Goal: Task Accomplishment & Management: Use online tool/utility

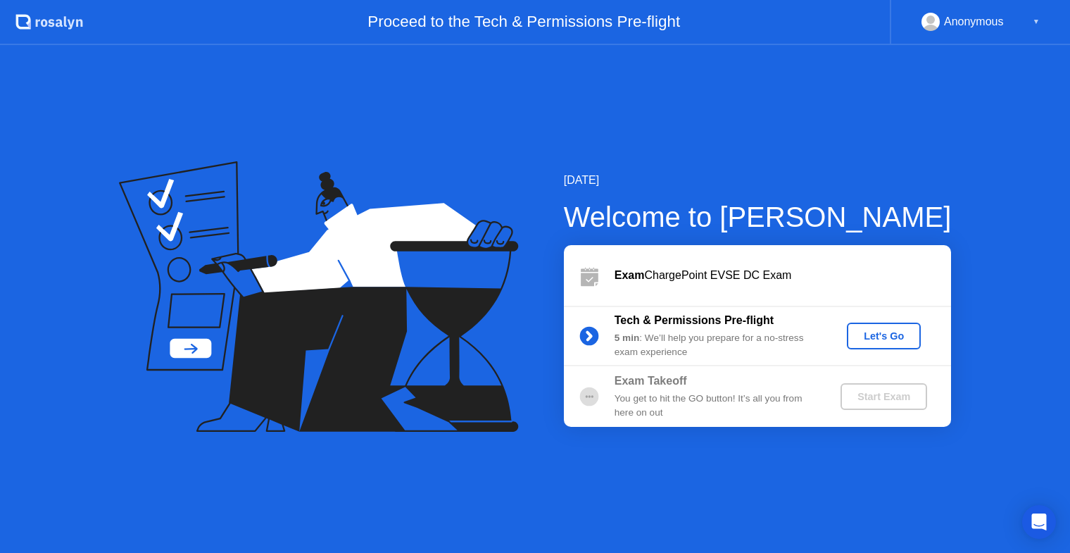
click at [879, 336] on div "Let's Go" at bounding box center [883, 335] width 63 height 11
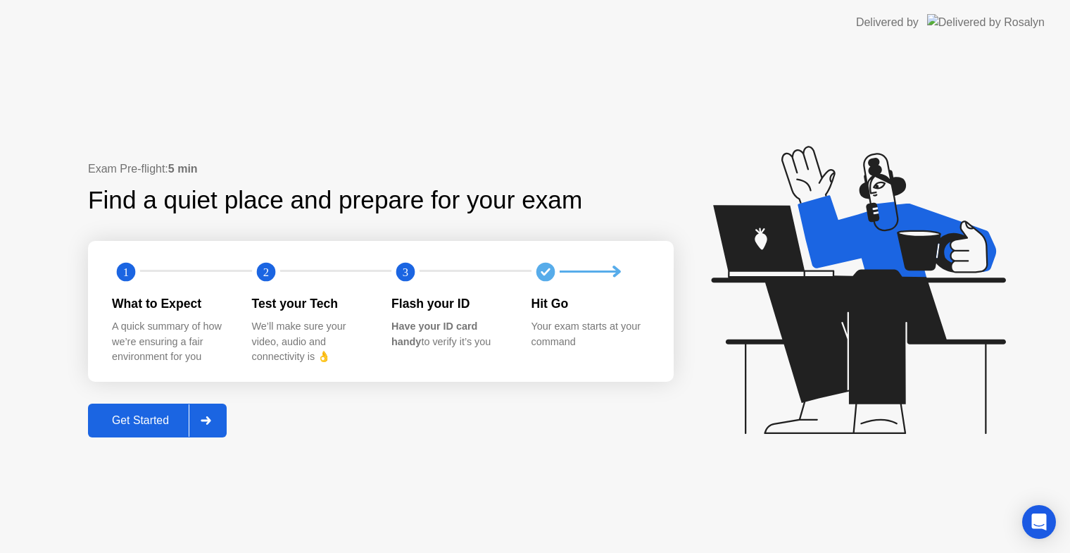
click at [166, 420] on div "Get Started" at bounding box center [140, 420] width 96 height 13
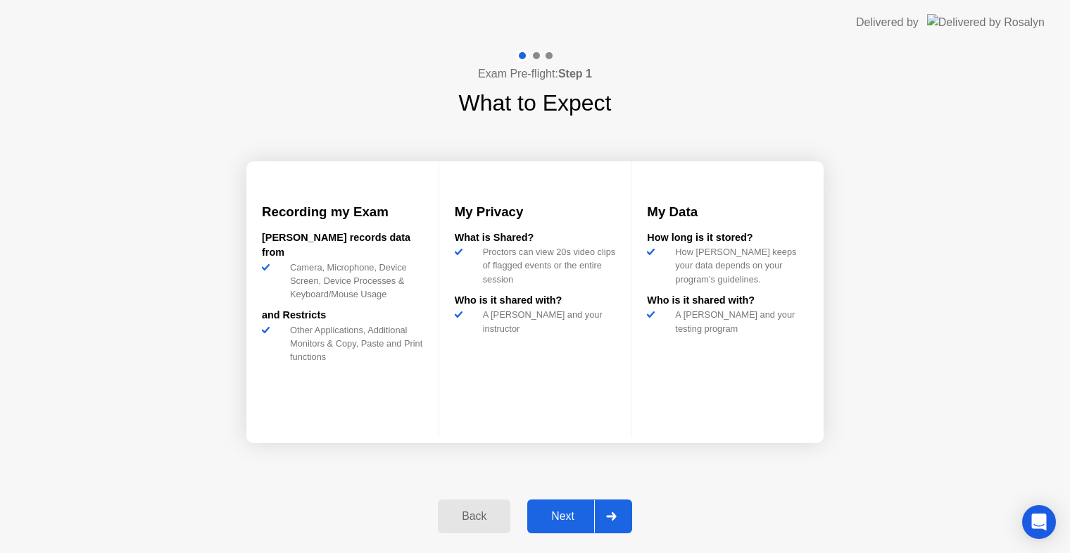
click at [569, 517] on div "Next" at bounding box center [562, 516] width 63 height 13
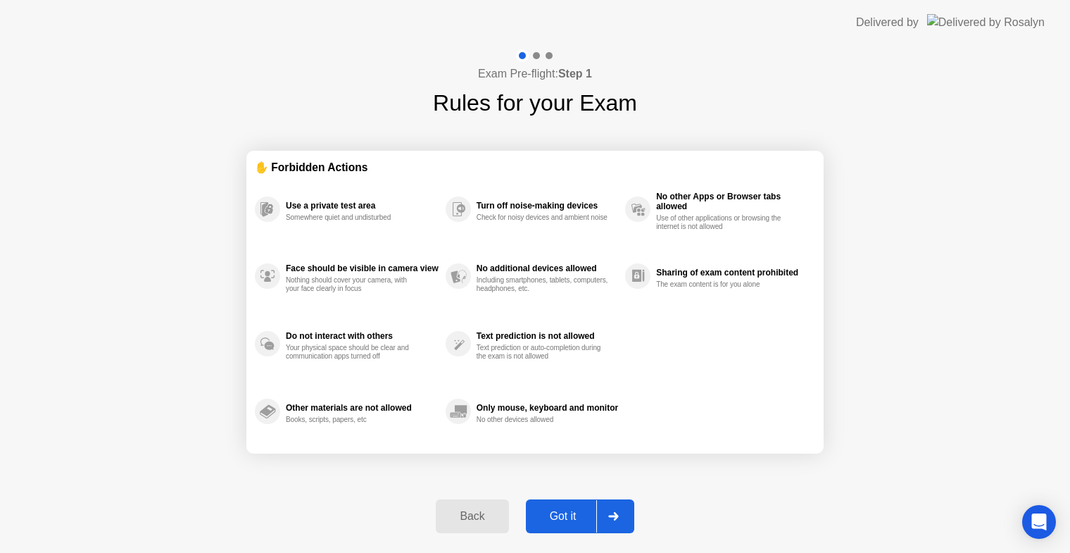
click at [569, 517] on div "Got it" at bounding box center [563, 516] width 66 height 13
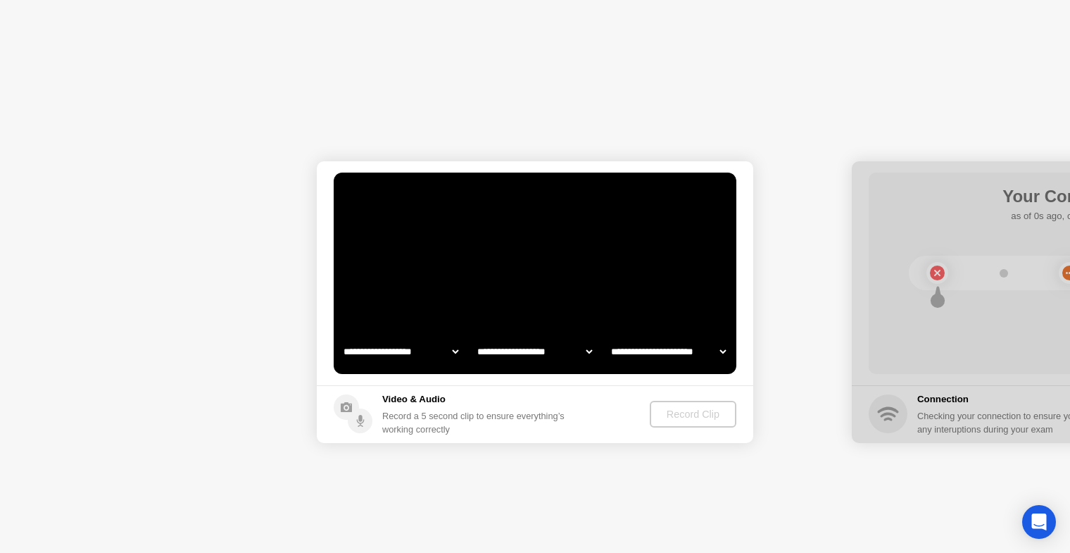
select select "**********"
select select "*******"
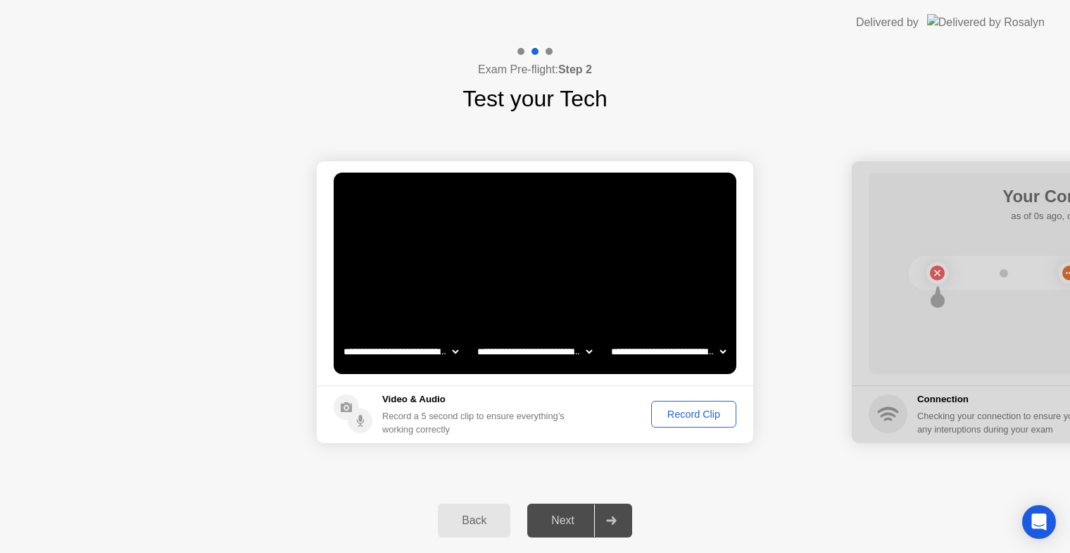
click at [710, 408] on div "Record Clip" at bounding box center [693, 413] width 75 height 11
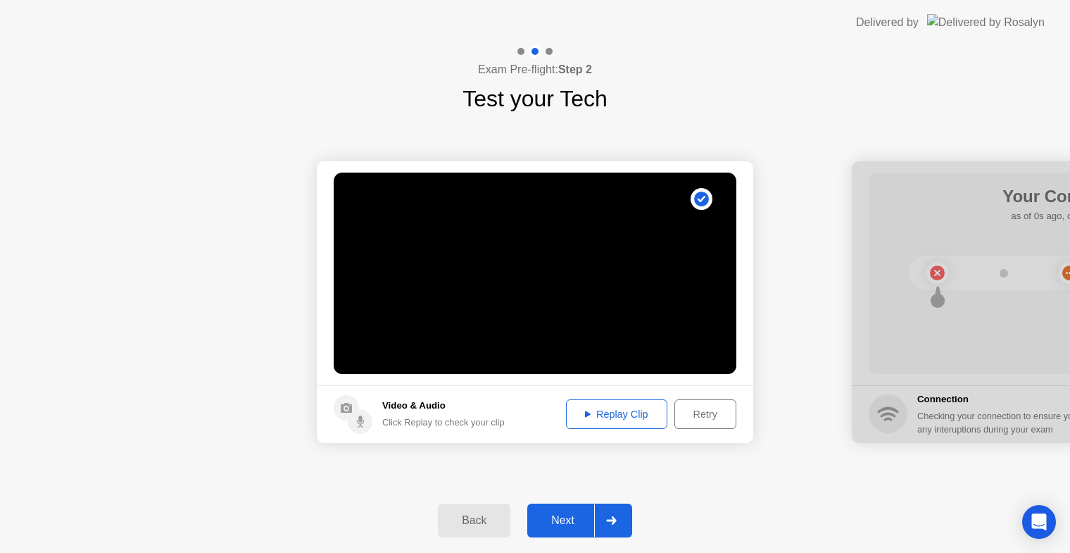
click at [596, 417] on div "Replay Clip" at bounding box center [617, 413] width 92 height 11
click at [575, 510] on button "Next" at bounding box center [579, 520] width 105 height 34
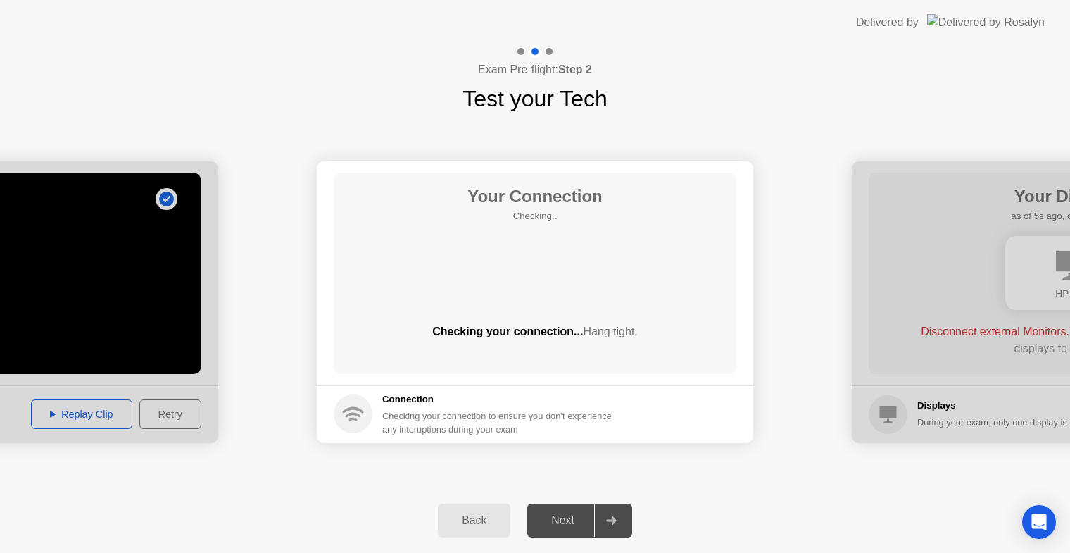
click at [489, 515] on div "Back" at bounding box center [474, 520] width 64 height 13
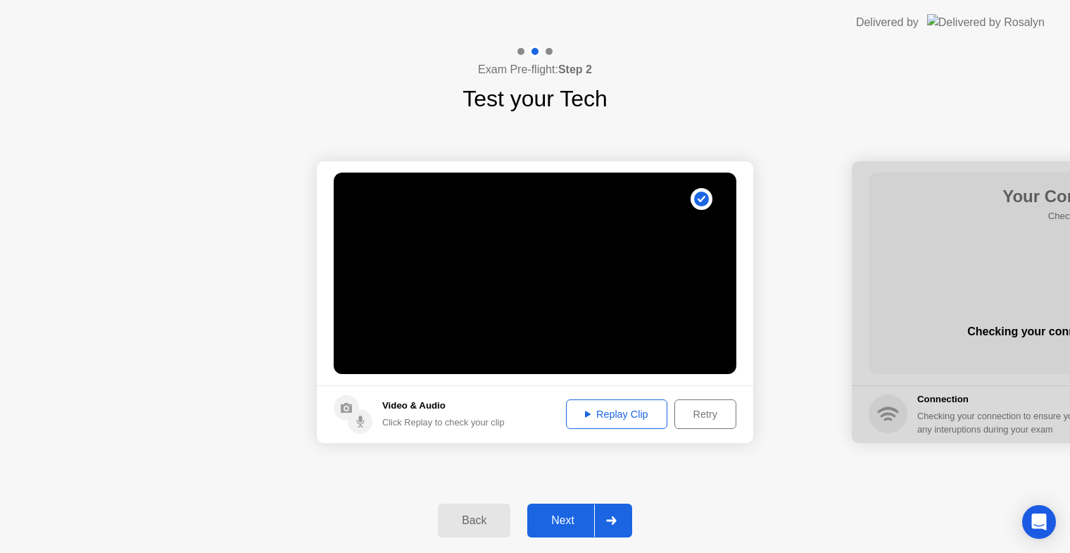
click at [708, 415] on div "Retry" at bounding box center [705, 413] width 52 height 11
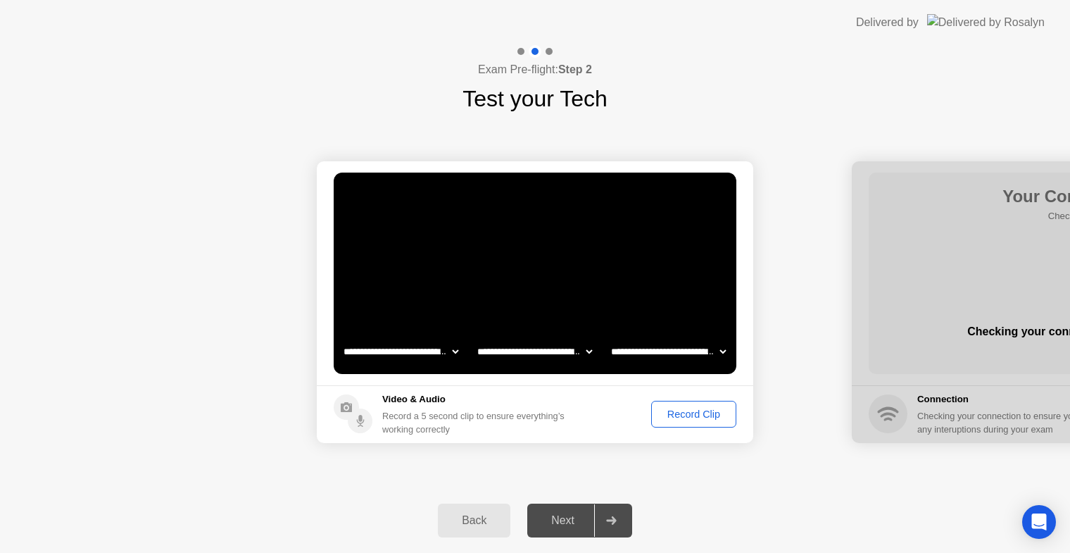
click at [686, 410] on div "Record Clip" at bounding box center [693, 413] width 75 height 11
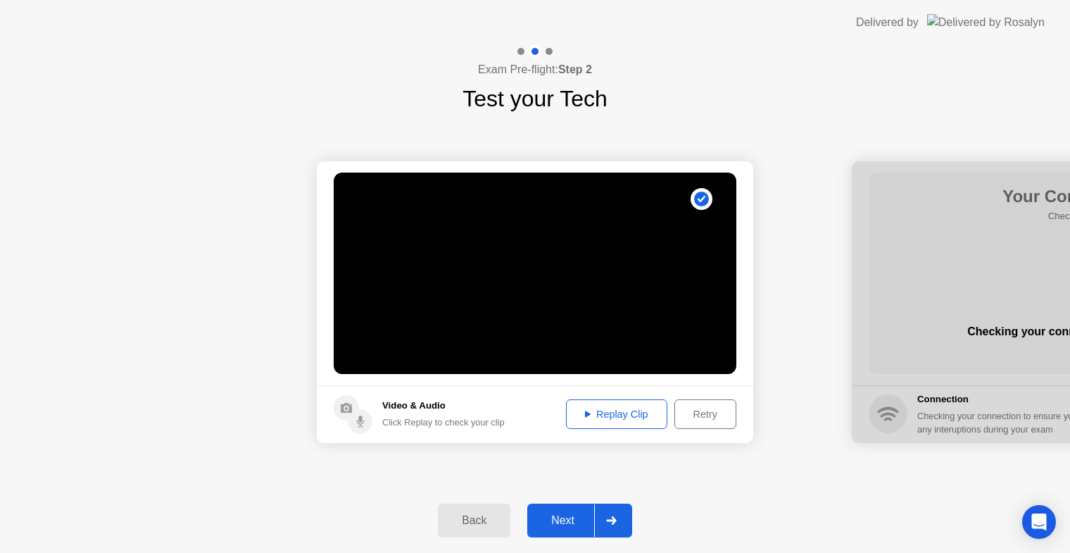
click at [634, 413] on div "Replay Clip" at bounding box center [617, 413] width 92 height 11
click at [567, 527] on div "Next" at bounding box center [562, 520] width 63 height 13
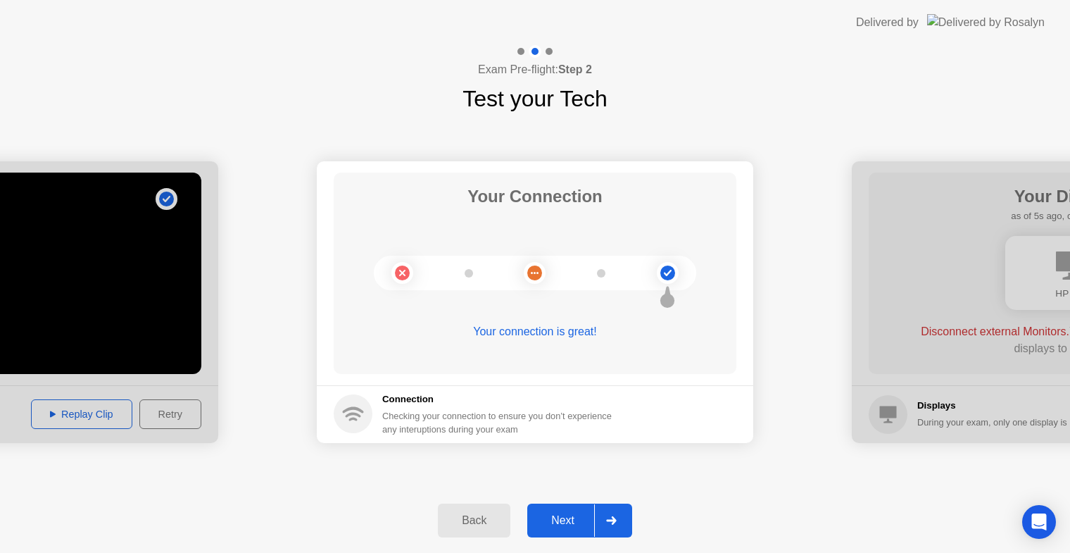
click at [563, 514] on div "Next" at bounding box center [562, 520] width 63 height 13
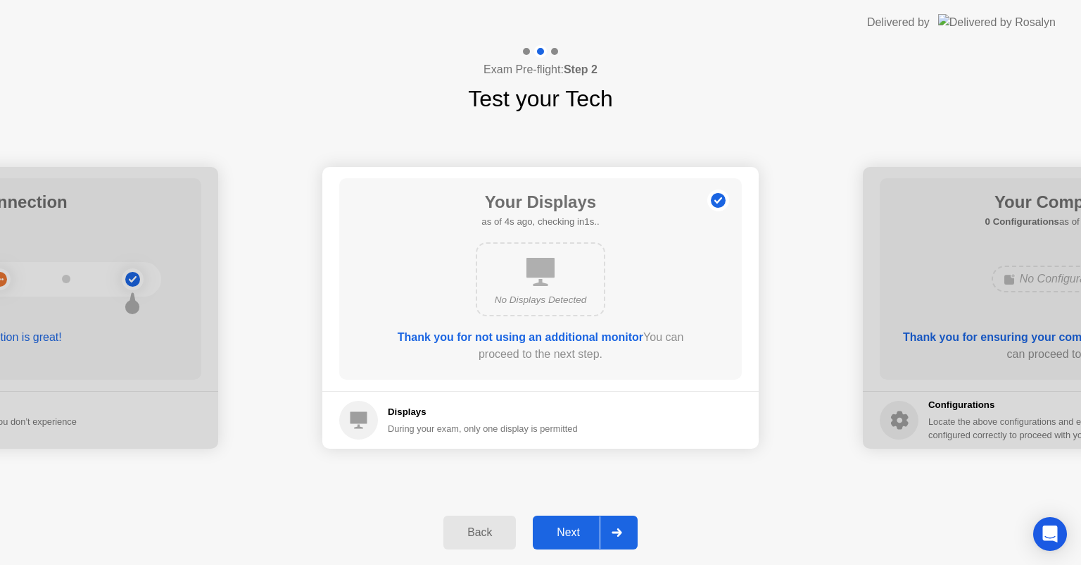
click at [572, 526] on div "Next" at bounding box center [568, 532] width 63 height 13
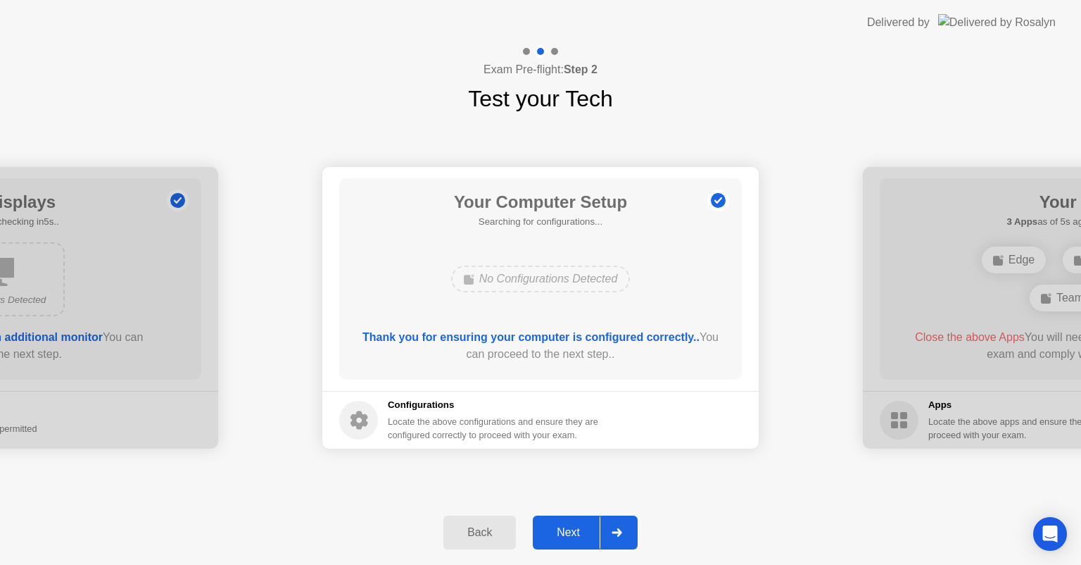
click at [572, 526] on div "Next" at bounding box center [568, 532] width 63 height 13
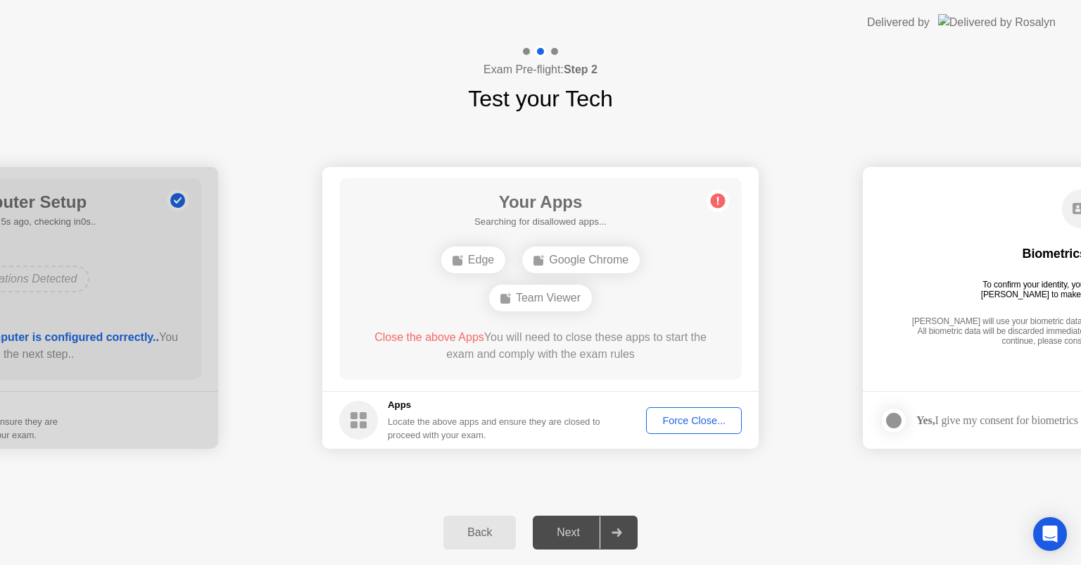
click at [686, 432] on button "Force Close..." at bounding box center [694, 420] width 96 height 27
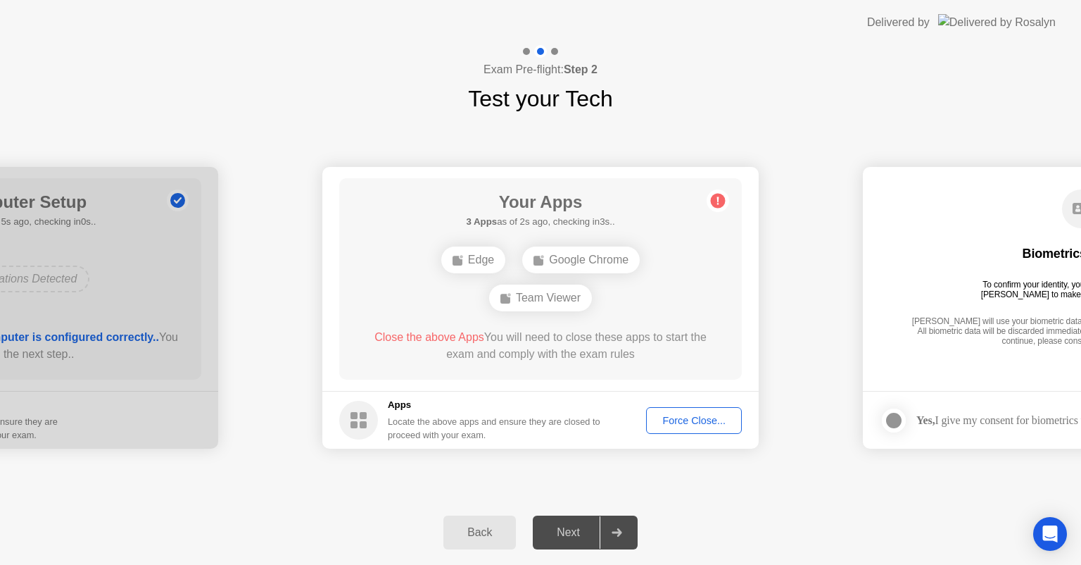
click at [687, 436] on footer "Apps Locate the above apps and ensure they are closed to proceed with your exam…" at bounding box center [540, 420] width 436 height 58
click at [684, 423] on div "Force Close..." at bounding box center [694, 420] width 86 height 11
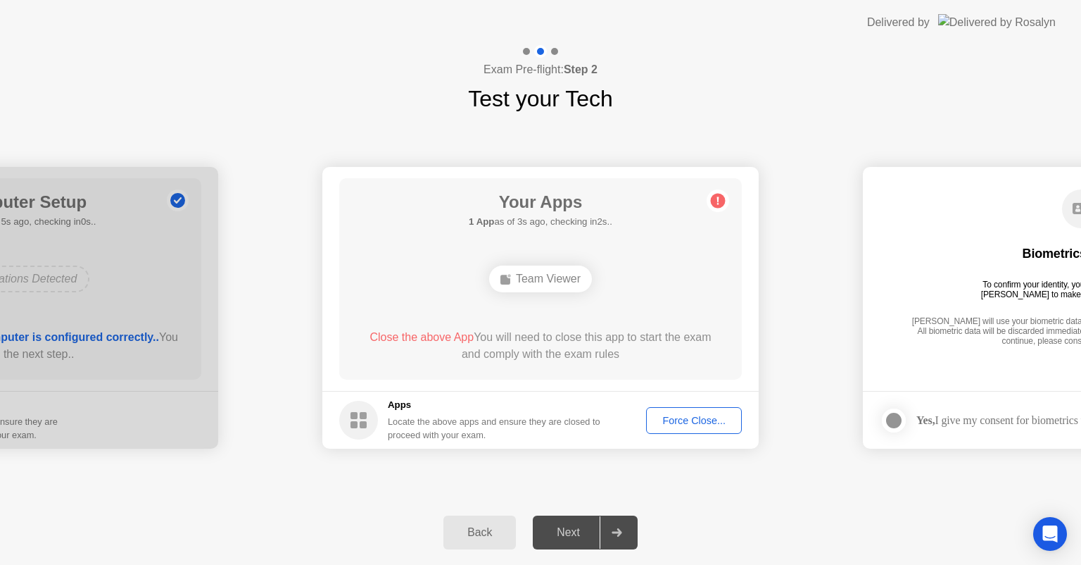
click at [689, 424] on div "Force Close..." at bounding box center [694, 420] width 86 height 11
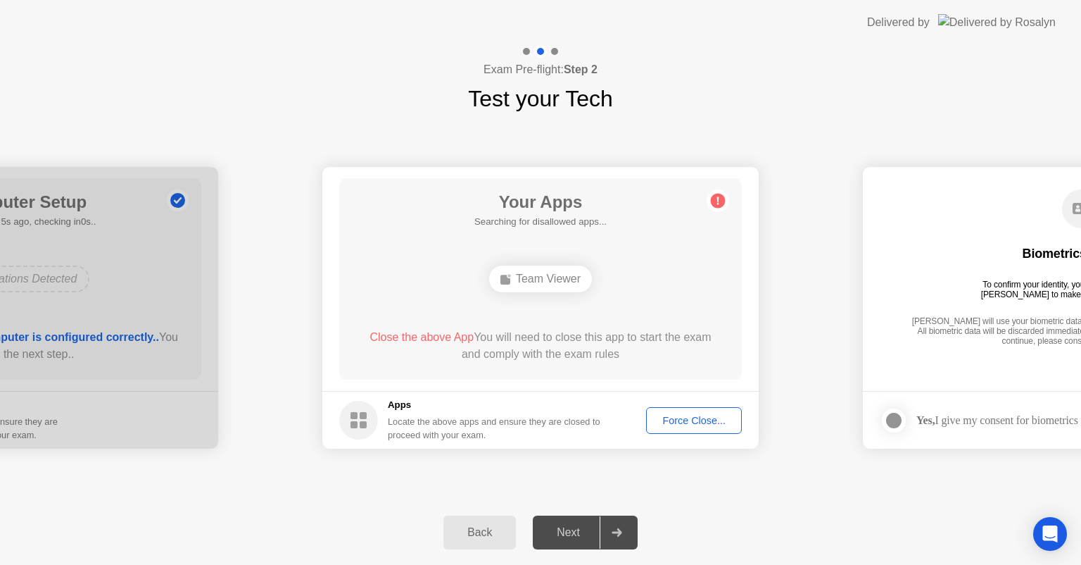
click at [689, 420] on div "Force Close..." at bounding box center [694, 420] width 86 height 11
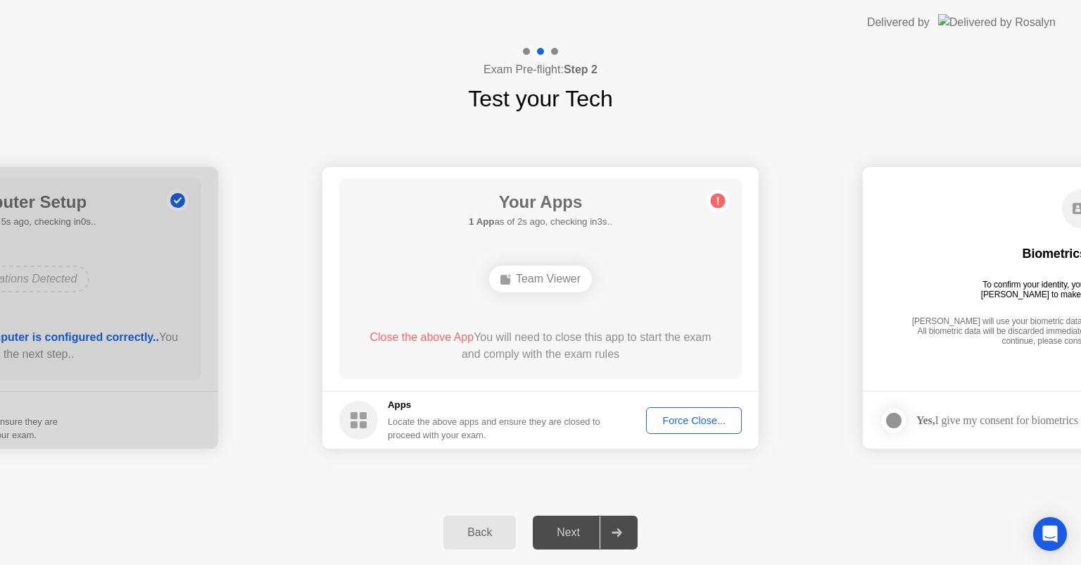
click at [677, 424] on div "Force Close..." at bounding box center [694, 420] width 86 height 11
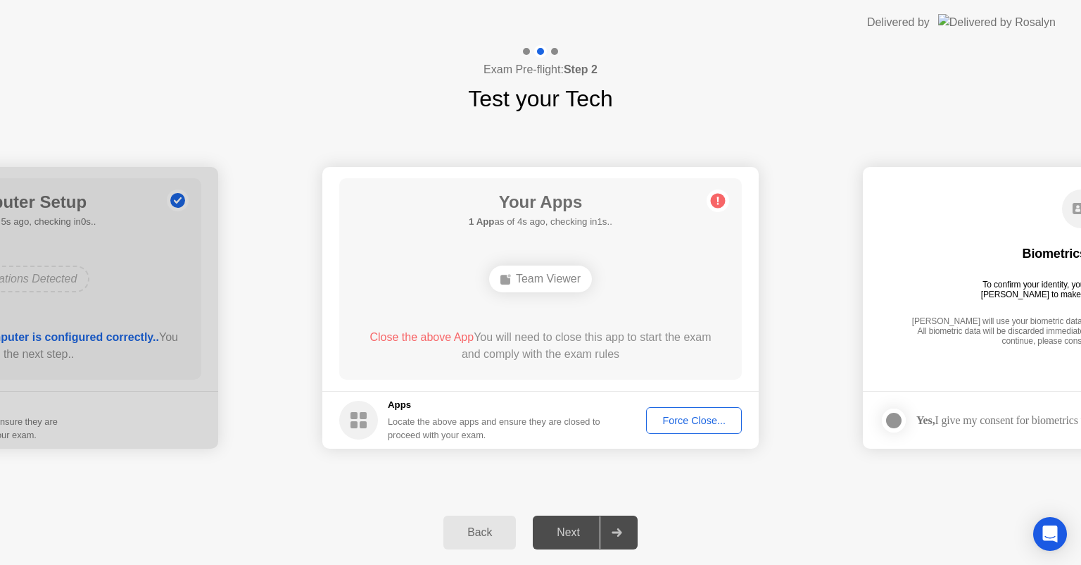
click at [522, 282] on div "Team Viewer" at bounding box center [540, 278] width 103 height 27
click at [484, 527] on div "Back" at bounding box center [480, 532] width 64 height 13
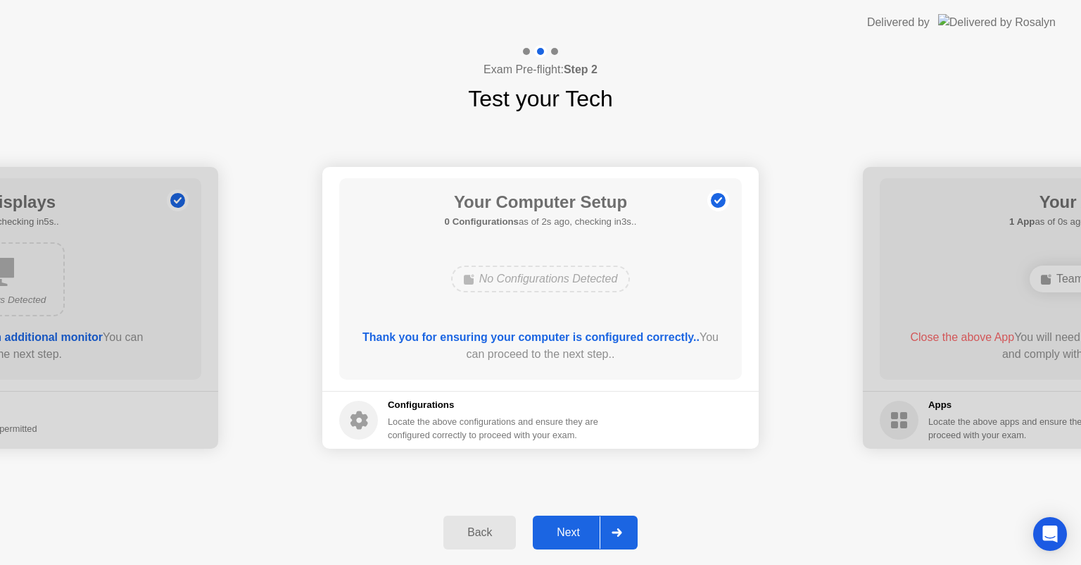
click at [472, 526] on div "Back" at bounding box center [480, 532] width 64 height 13
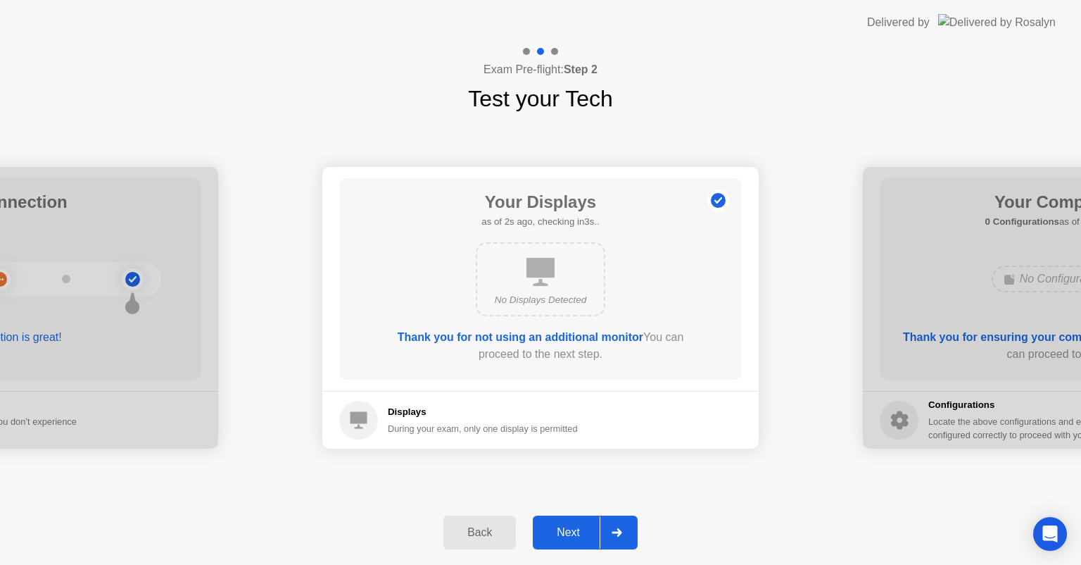
click at [562, 529] on div "Next" at bounding box center [568, 532] width 63 height 13
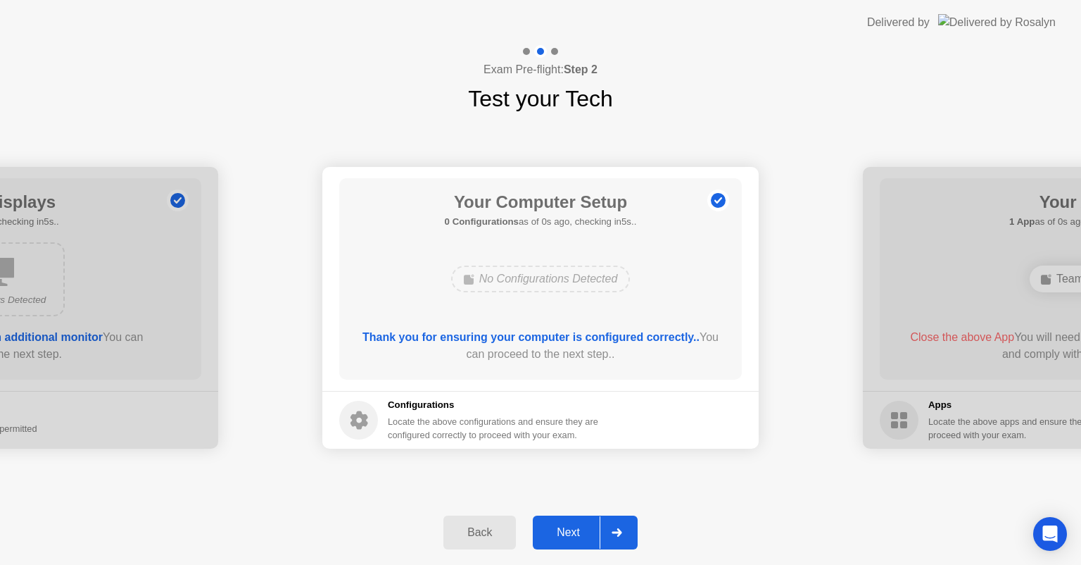
click at [562, 529] on div "Next" at bounding box center [568, 532] width 63 height 13
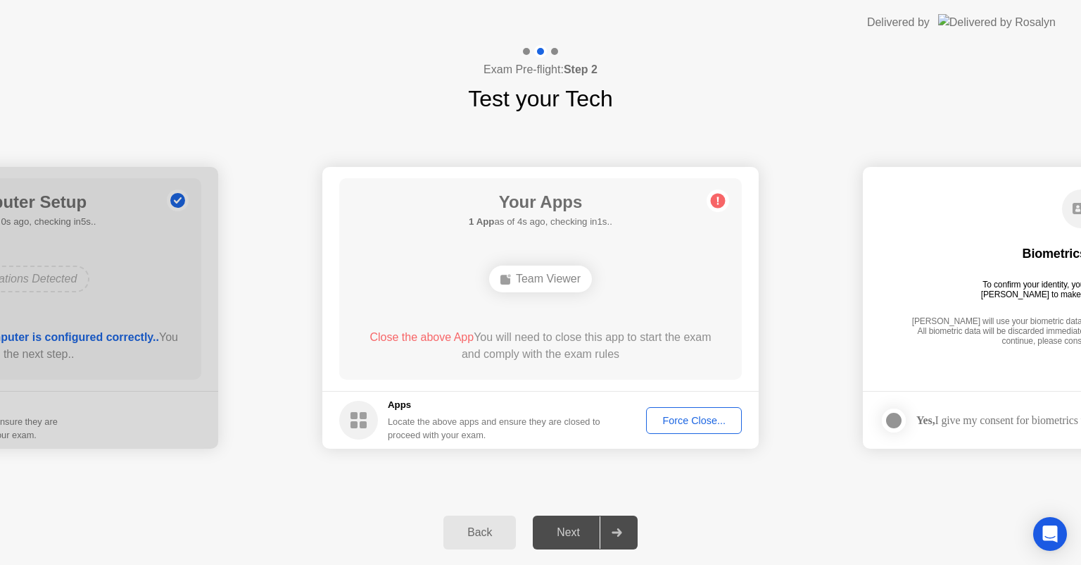
click at [671, 433] on footer "Apps Locate the above apps and ensure they are closed to proceed with your exam…" at bounding box center [540, 420] width 436 height 58
click at [672, 424] on div "Force Close..." at bounding box center [694, 420] width 86 height 11
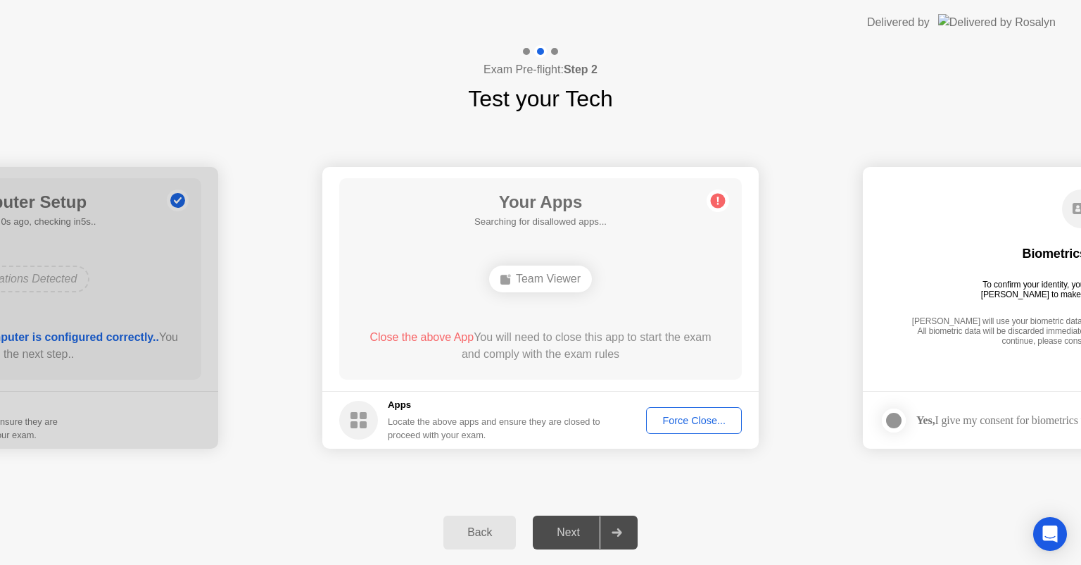
click at [677, 420] on div "Force Close..." at bounding box center [694, 420] width 86 height 11
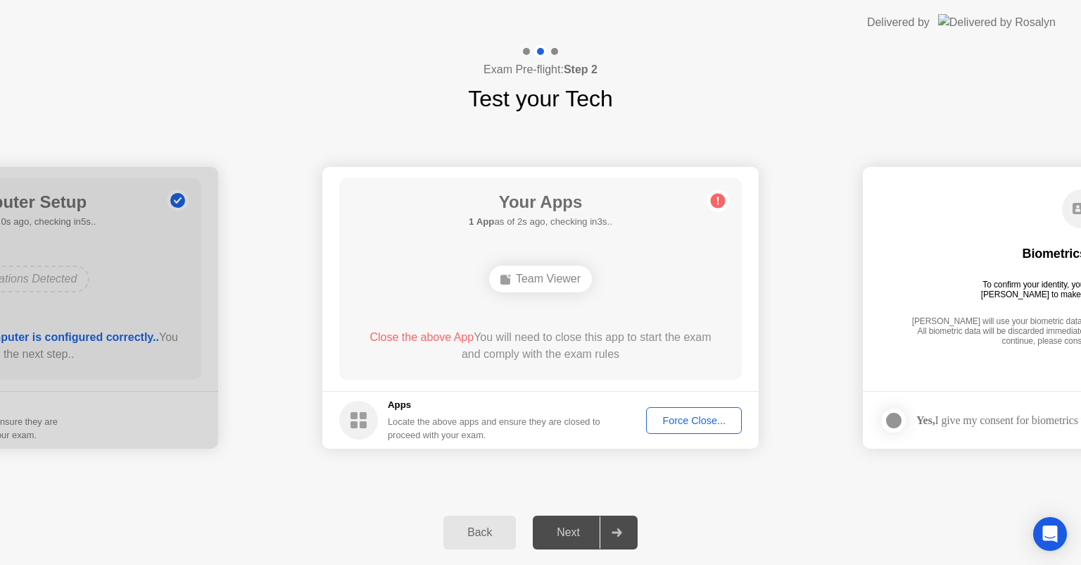
click at [563, 535] on div "Next" at bounding box center [568, 532] width 63 height 13
click at [518, 271] on div "Team Viewer" at bounding box center [540, 278] width 103 height 27
click at [682, 424] on div "Force Close..." at bounding box center [694, 420] width 86 height 11
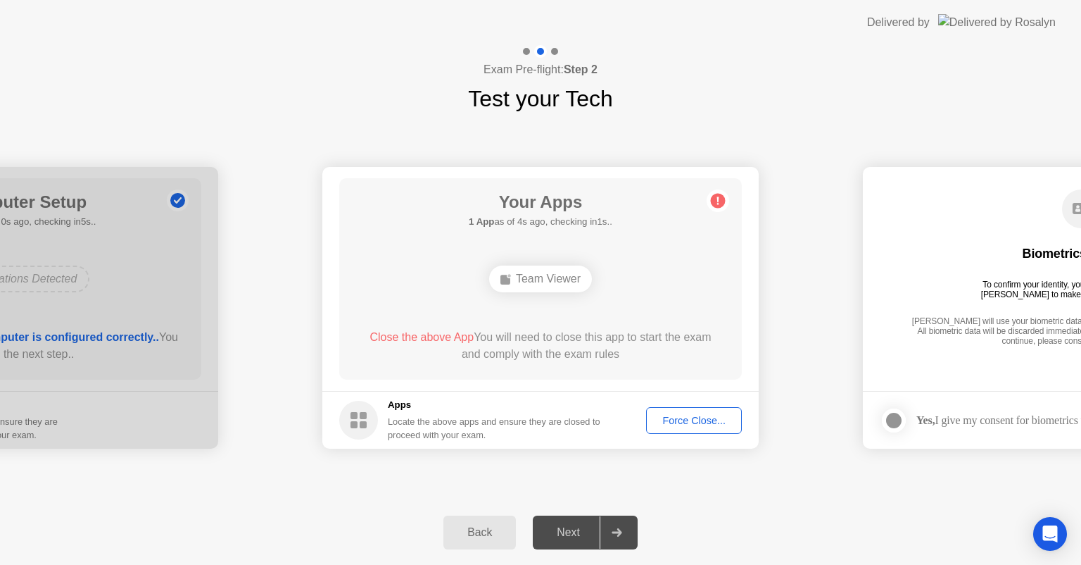
click at [684, 415] on div "Force Close..." at bounding box center [694, 420] width 86 height 11
